Goal: Task Accomplishment & Management: Manage account settings

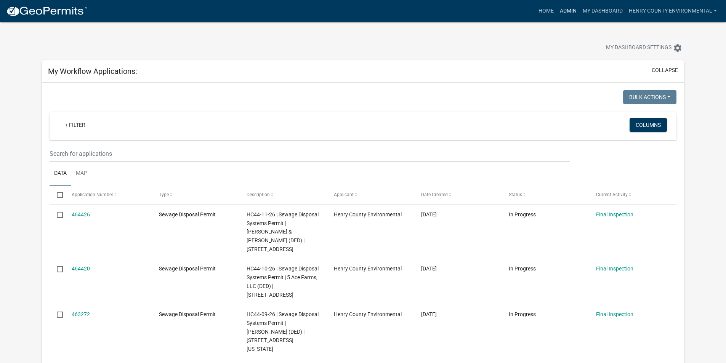
click at [564, 8] on link "Admin" at bounding box center [568, 11] width 23 height 14
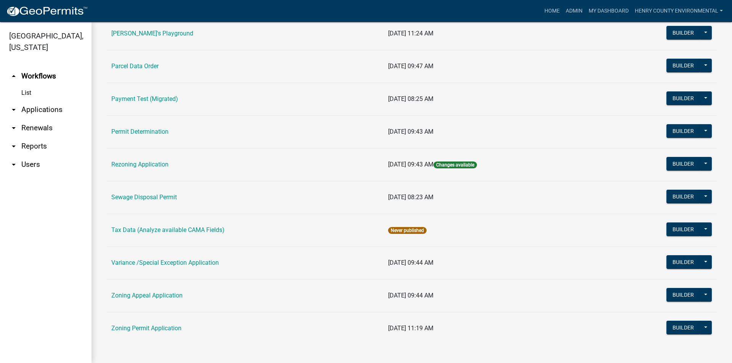
scroll to position [347, 0]
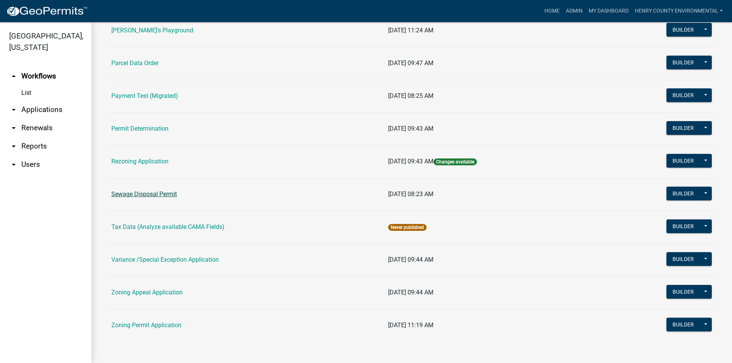
click at [149, 194] on link "Sewage Disposal Permit" at bounding box center [144, 194] width 66 height 7
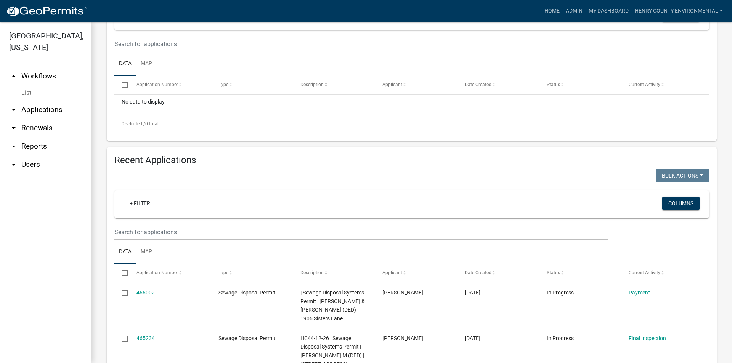
scroll to position [153, 0]
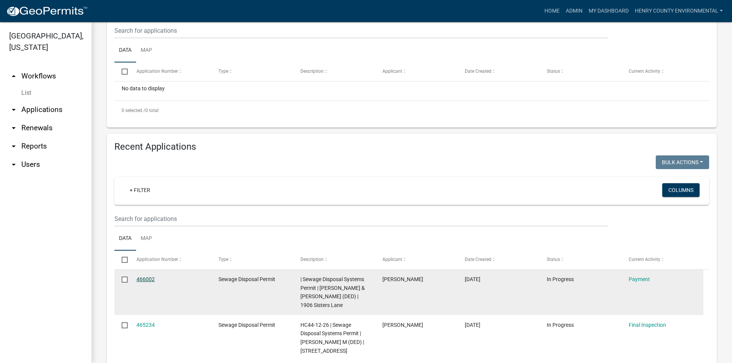
click at [152, 278] on link "466002" at bounding box center [146, 279] width 18 height 6
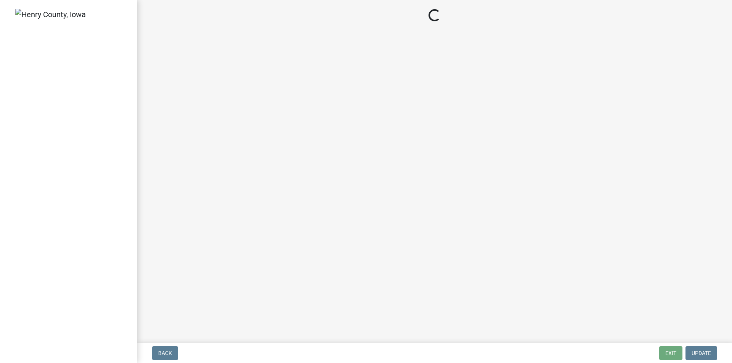
select select "3: 3"
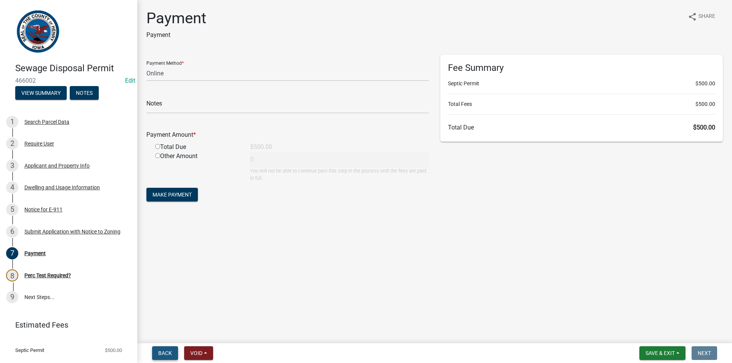
click at [163, 353] on span "Back" at bounding box center [165, 353] width 14 height 6
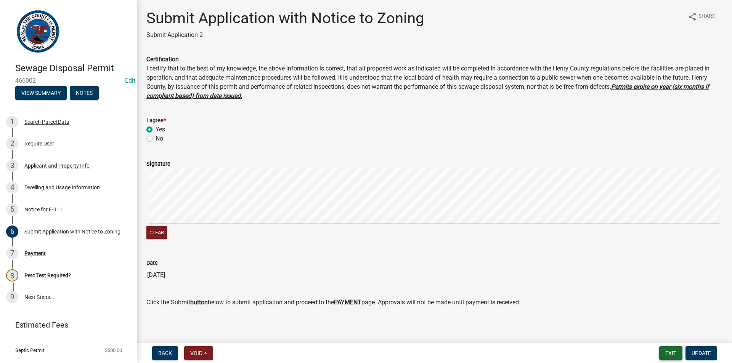
click at [668, 354] on button "Exit" at bounding box center [670, 354] width 23 height 14
